Goal: Information Seeking & Learning: Learn about a topic

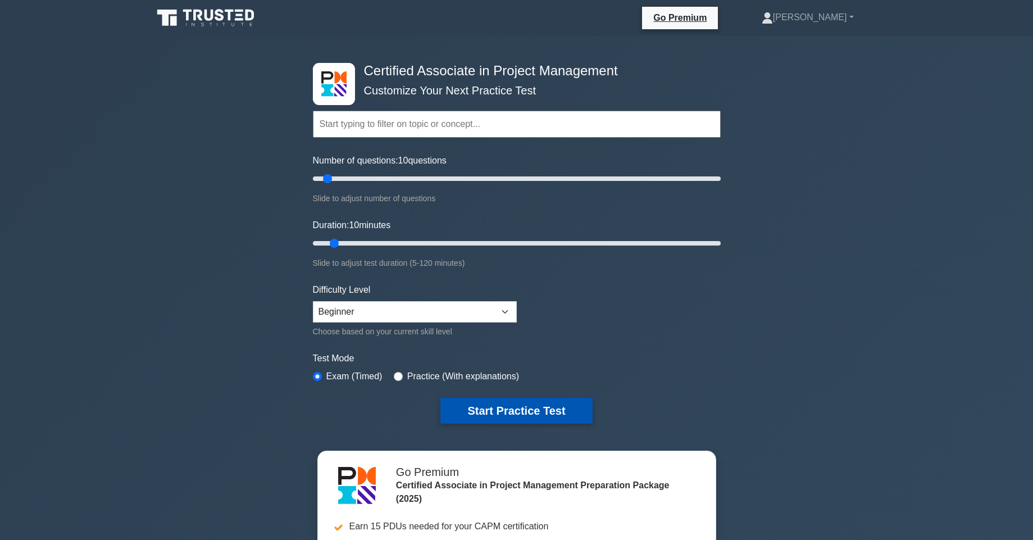
click at [489, 411] on button "Start Practice Test" at bounding box center [516, 411] width 152 height 26
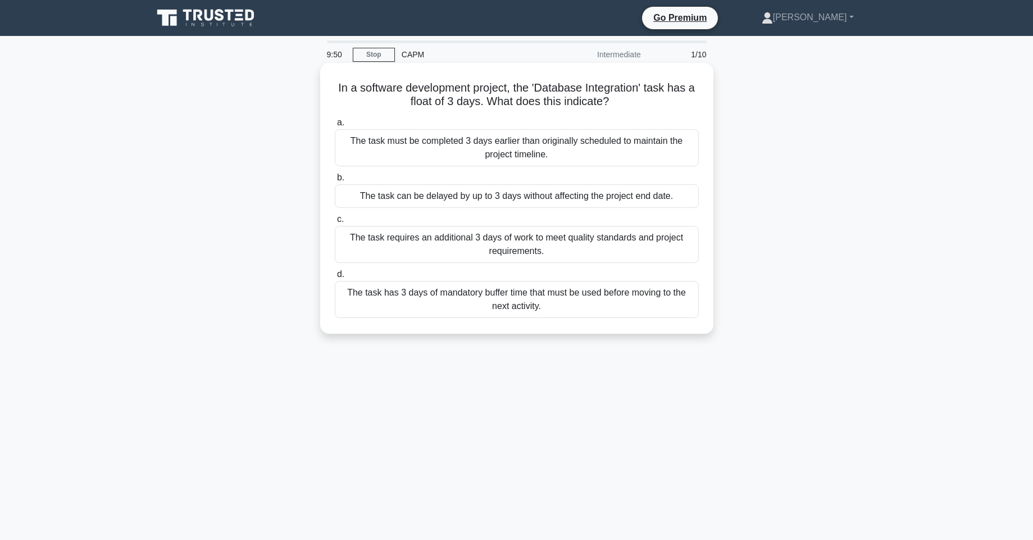
click at [432, 202] on div "The task can be delayed by up to 3 days without affecting the project end date." at bounding box center [517, 196] width 364 height 24
click at [335, 181] on input "b. The task can be delayed by up to 3 days without affecting the project end da…" at bounding box center [335, 177] width 0 height 7
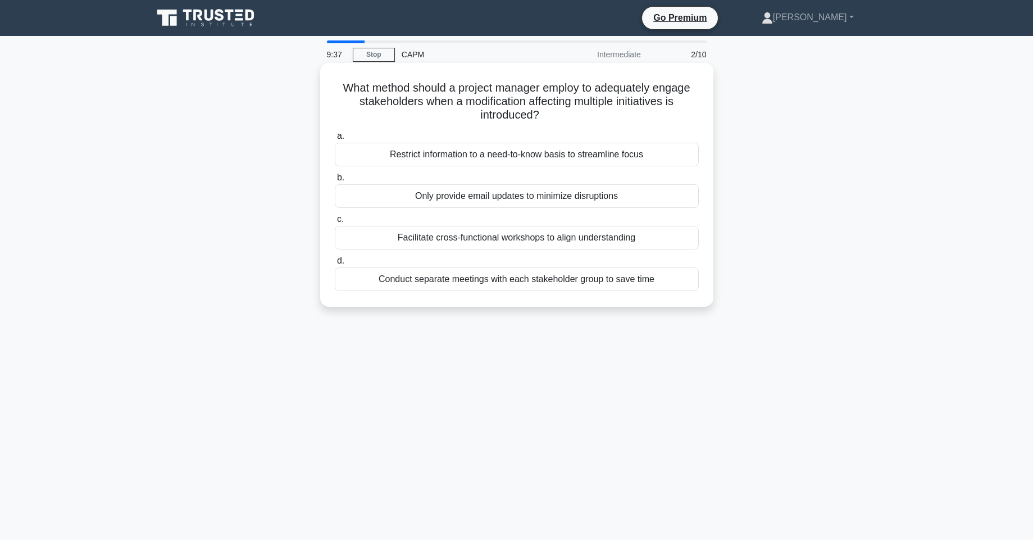
click at [458, 245] on div "Facilitate cross-functional workshops to align understanding" at bounding box center [517, 238] width 364 height 24
click at [335, 223] on input "c. Facilitate cross-functional workshops to align understanding" at bounding box center [335, 219] width 0 height 7
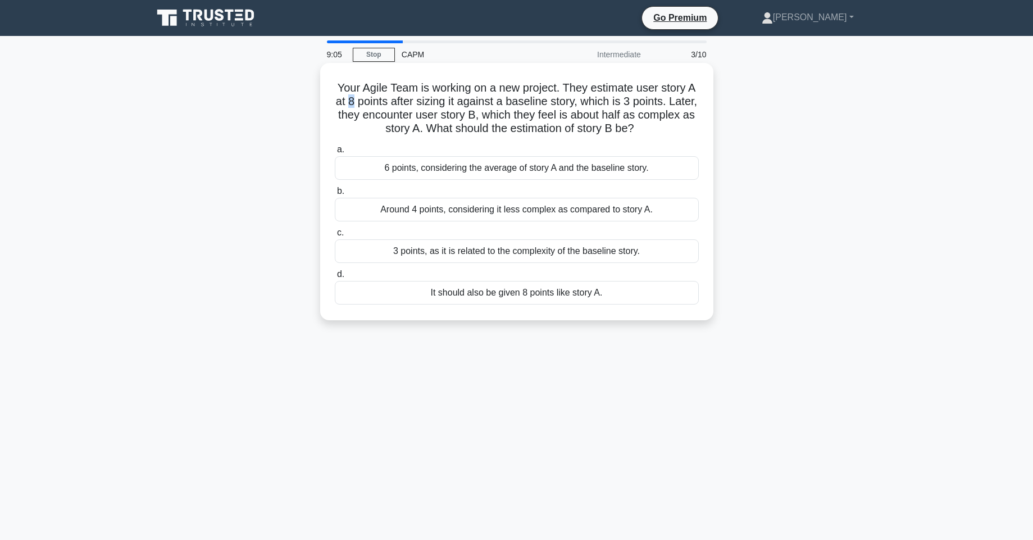
click at [349, 106] on h5 "Your Agile Team is working on a new project. They estimate user story A at 8 po…" at bounding box center [517, 108] width 366 height 55
click at [480, 213] on div "Around 4 points, considering it less complex as compared to story A." at bounding box center [517, 210] width 364 height 24
click at [335, 195] on input "b. Around 4 points, considering it less complex as compared to story A." at bounding box center [335, 191] width 0 height 7
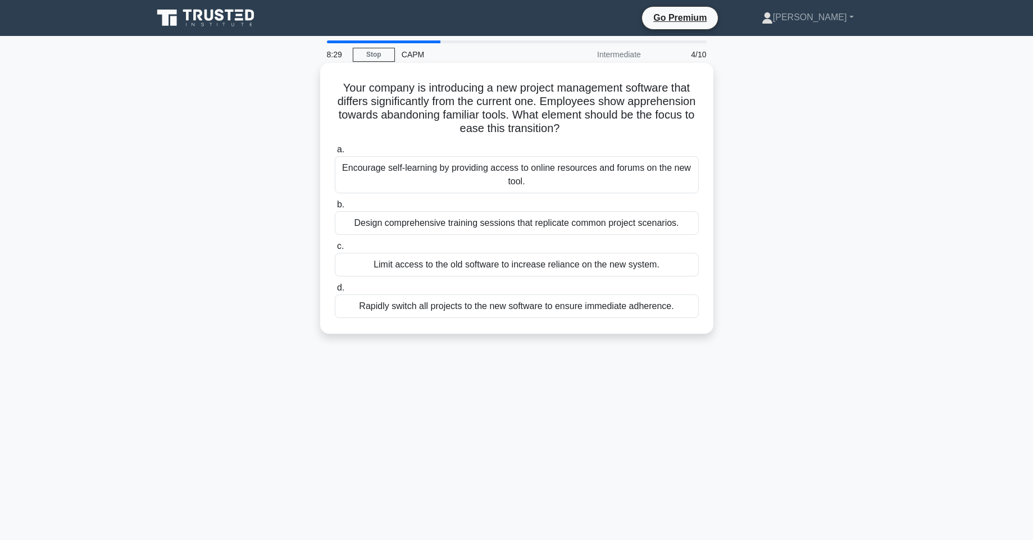
click at [416, 226] on div "Design comprehensive training sessions that replicate common project scenarios." at bounding box center [517, 223] width 364 height 24
click at [335, 208] on input "b. Design comprehensive training sessions that replicate common project scenari…" at bounding box center [335, 204] width 0 height 7
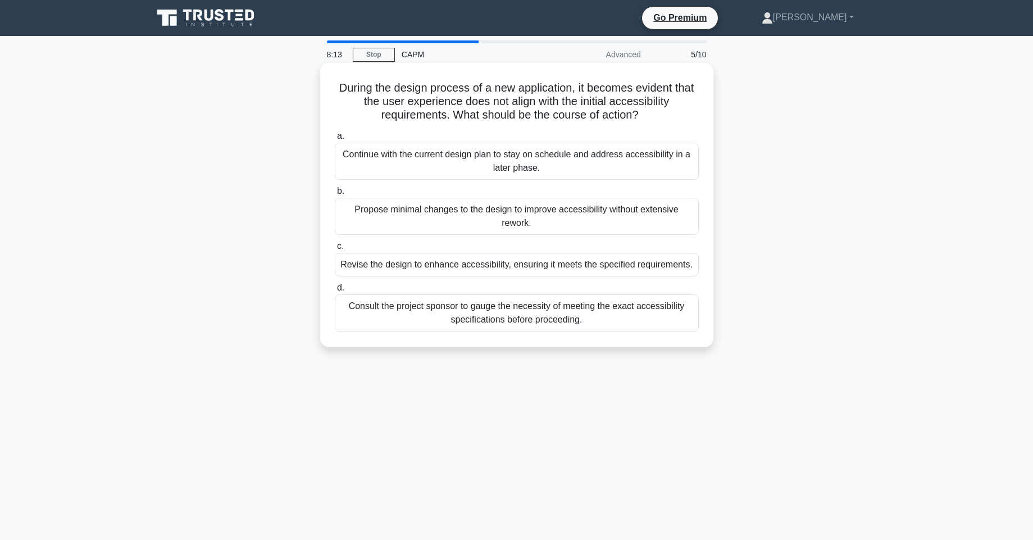
click at [522, 266] on div "Revise the design to enhance accessibility, ensuring it meets the specified req…" at bounding box center [517, 265] width 364 height 24
click at [335, 250] on input "c. Revise the design to enhance accessibility, ensuring it meets the specified …" at bounding box center [335, 246] width 0 height 7
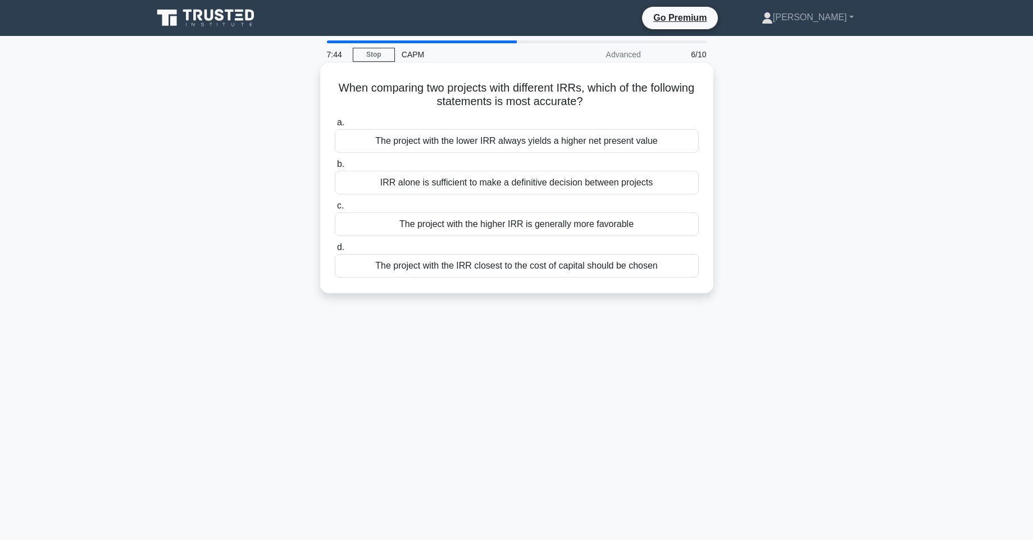
click at [514, 222] on div "The project with the higher IRR is generally more favorable" at bounding box center [517, 224] width 364 height 24
click at [335, 209] on input "c. The project with the higher IRR is generally more favorable" at bounding box center [335, 205] width 0 height 7
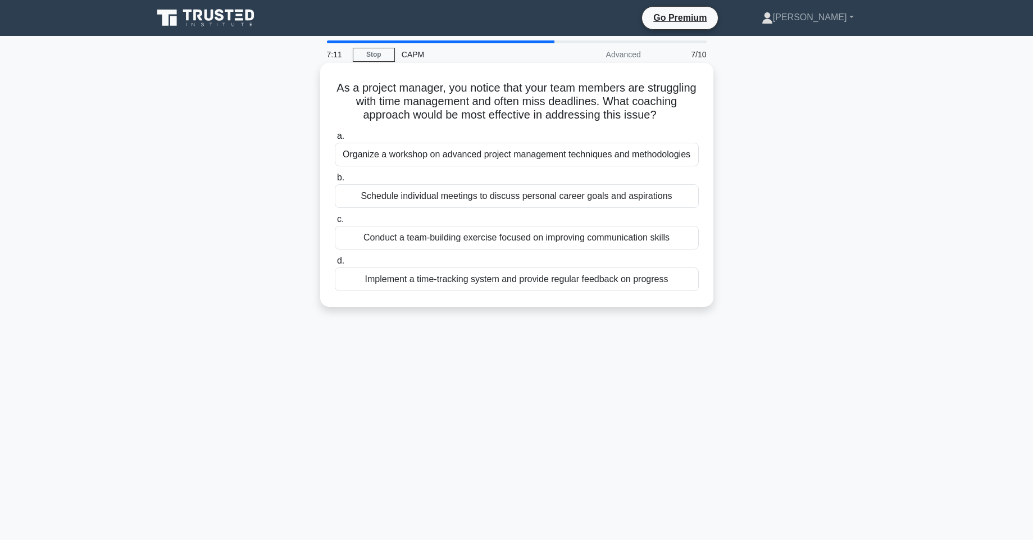
click at [492, 283] on div "Implement a time-tracking system and provide regular feedback on progress" at bounding box center [517, 279] width 364 height 24
click at [335, 264] on input "d. Implement a time-tracking system and provide regular feedback on progress" at bounding box center [335, 260] width 0 height 7
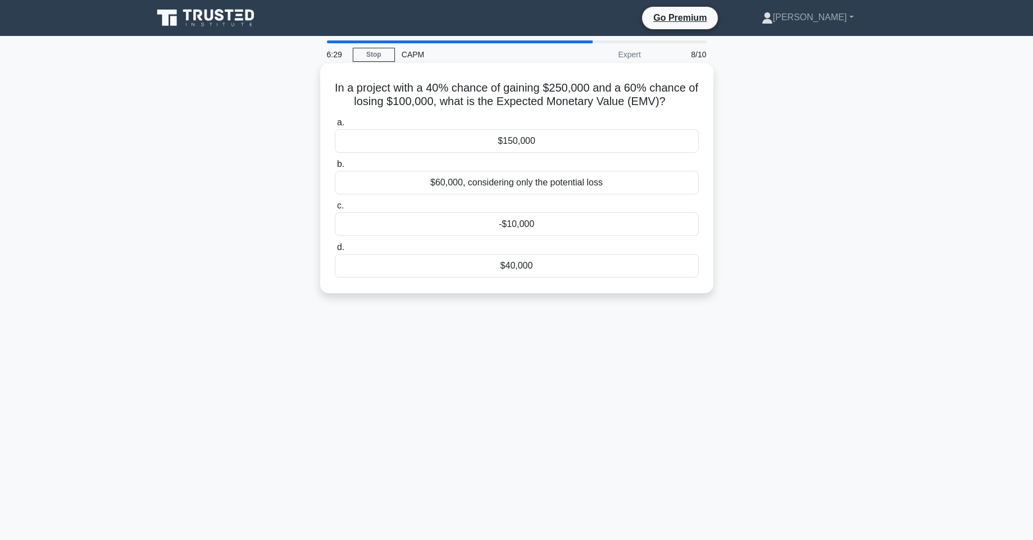
click at [579, 273] on div "$40,000" at bounding box center [517, 266] width 364 height 24
click at [335, 251] on input "d. $40,000" at bounding box center [335, 247] width 0 height 7
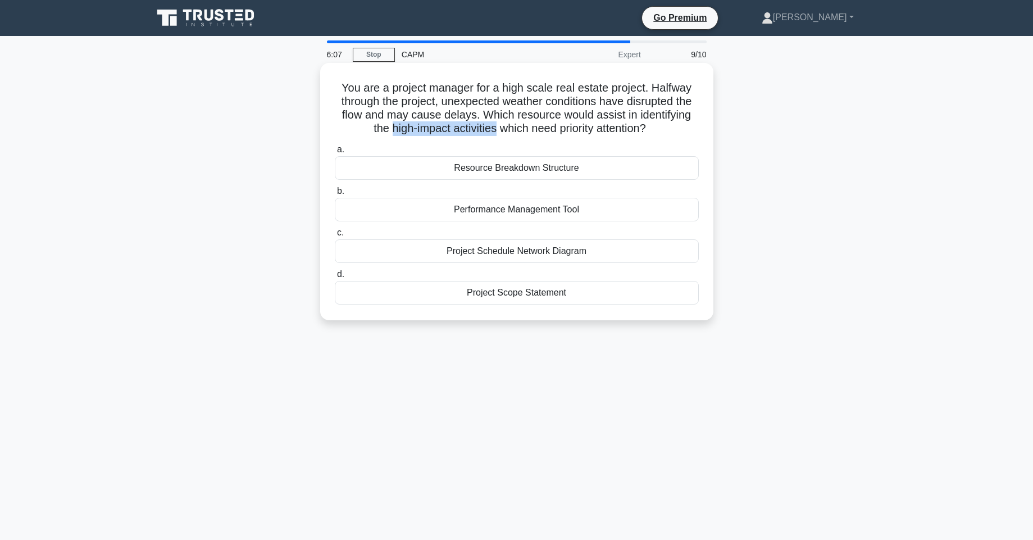
drag, startPoint x: 393, startPoint y: 131, endPoint x: 493, endPoint y: 135, distance: 100.0
click at [493, 135] on h5 "You are a project manager for a high scale real estate project. Halfway through…" at bounding box center [517, 108] width 366 height 55
click at [508, 252] on div "Project Schedule Network Diagram" at bounding box center [517, 251] width 364 height 24
click at [335, 236] on input "c. Project Schedule Network Diagram" at bounding box center [335, 232] width 0 height 7
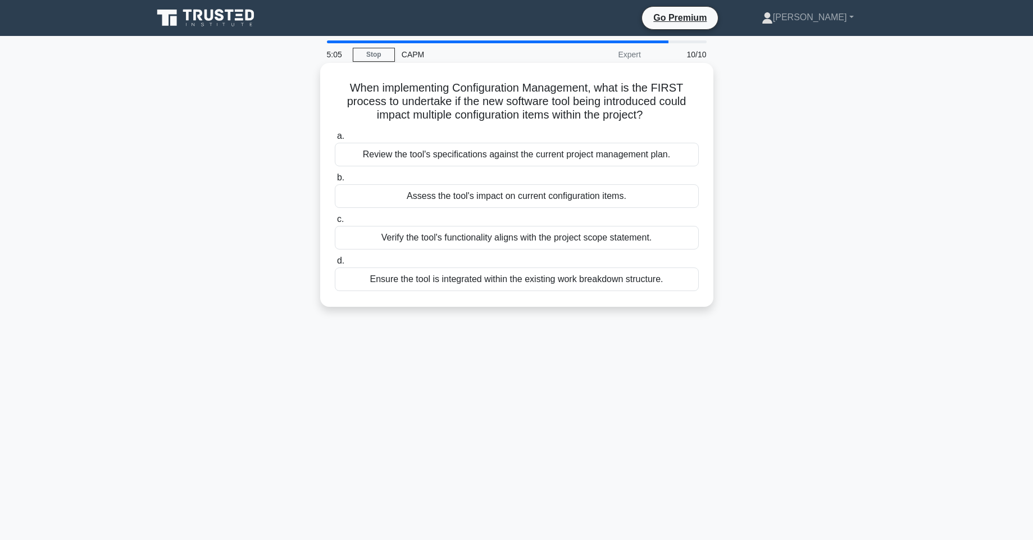
click at [434, 193] on div "Assess the tool's impact on current configuration items." at bounding box center [517, 196] width 364 height 24
click at [335, 181] on input "b. Assess the tool's impact on current configuration items." at bounding box center [335, 177] width 0 height 7
